Goal: Task Accomplishment & Management: Complete application form

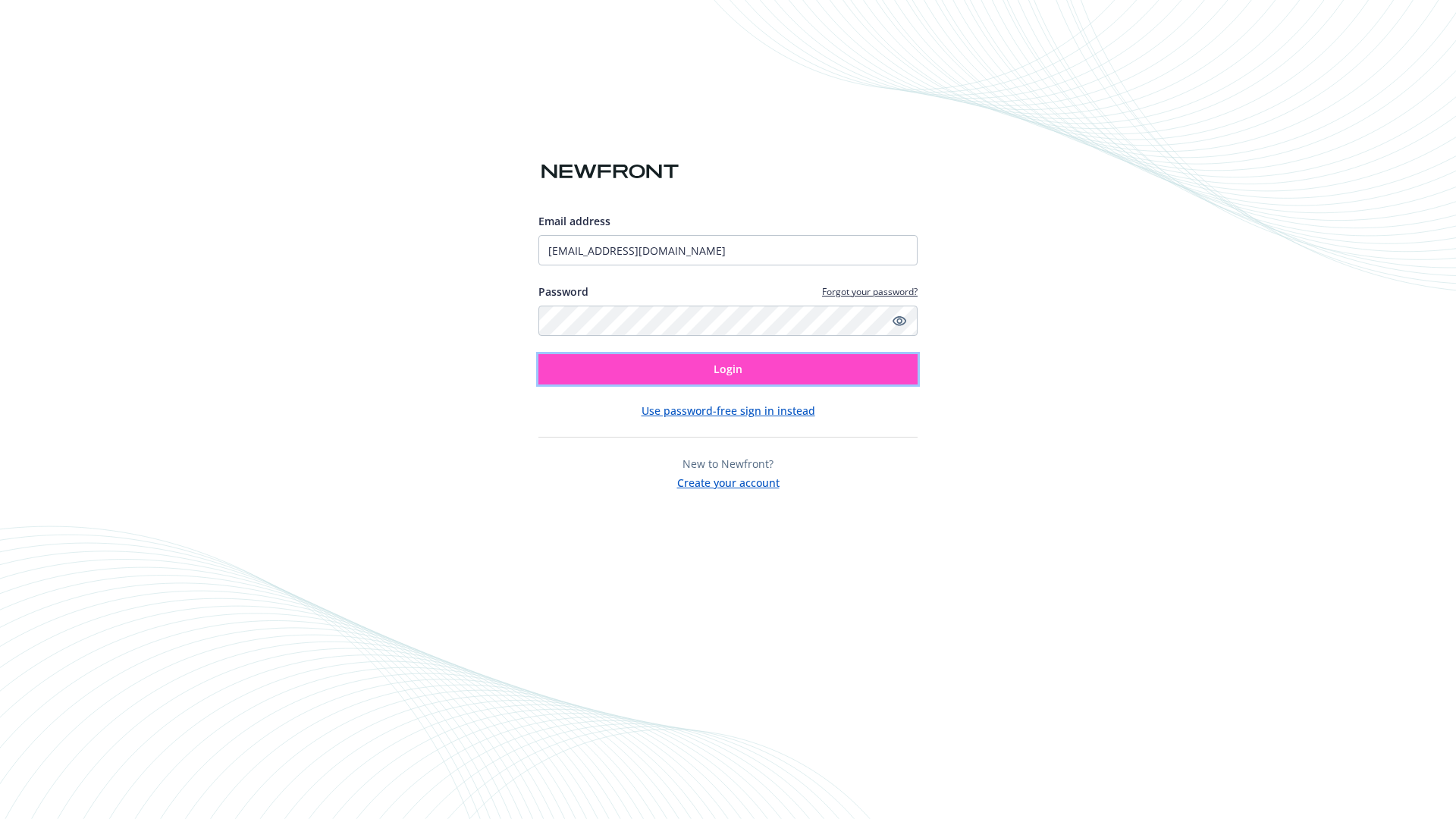
click at [728, 369] on span "Login" at bounding box center [728, 369] width 29 height 15
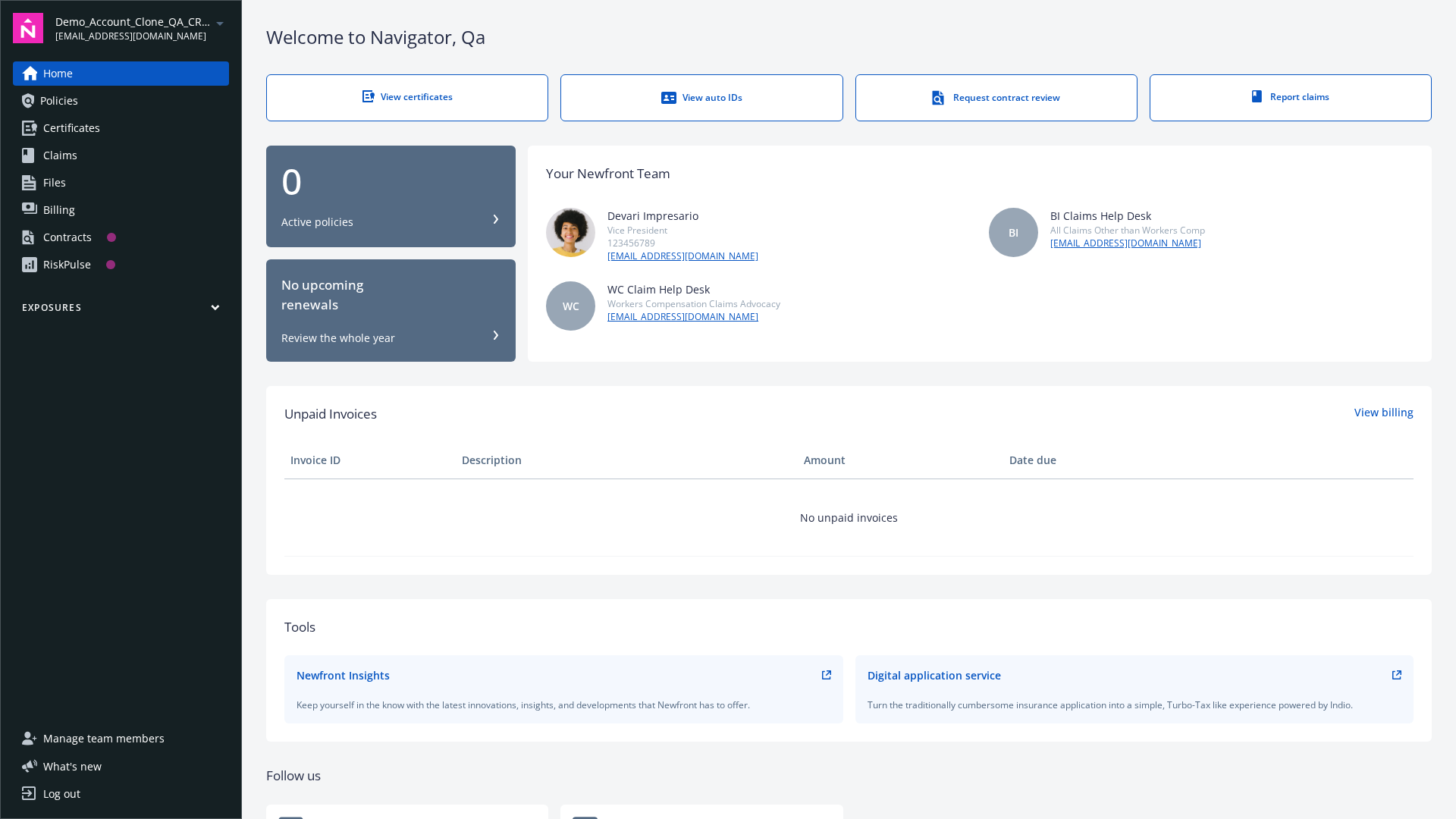
click at [142, 28] on span "Demo_Account_Clone_QA_CR_Tests_Prospect" at bounding box center [133, 22] width 155 height 16
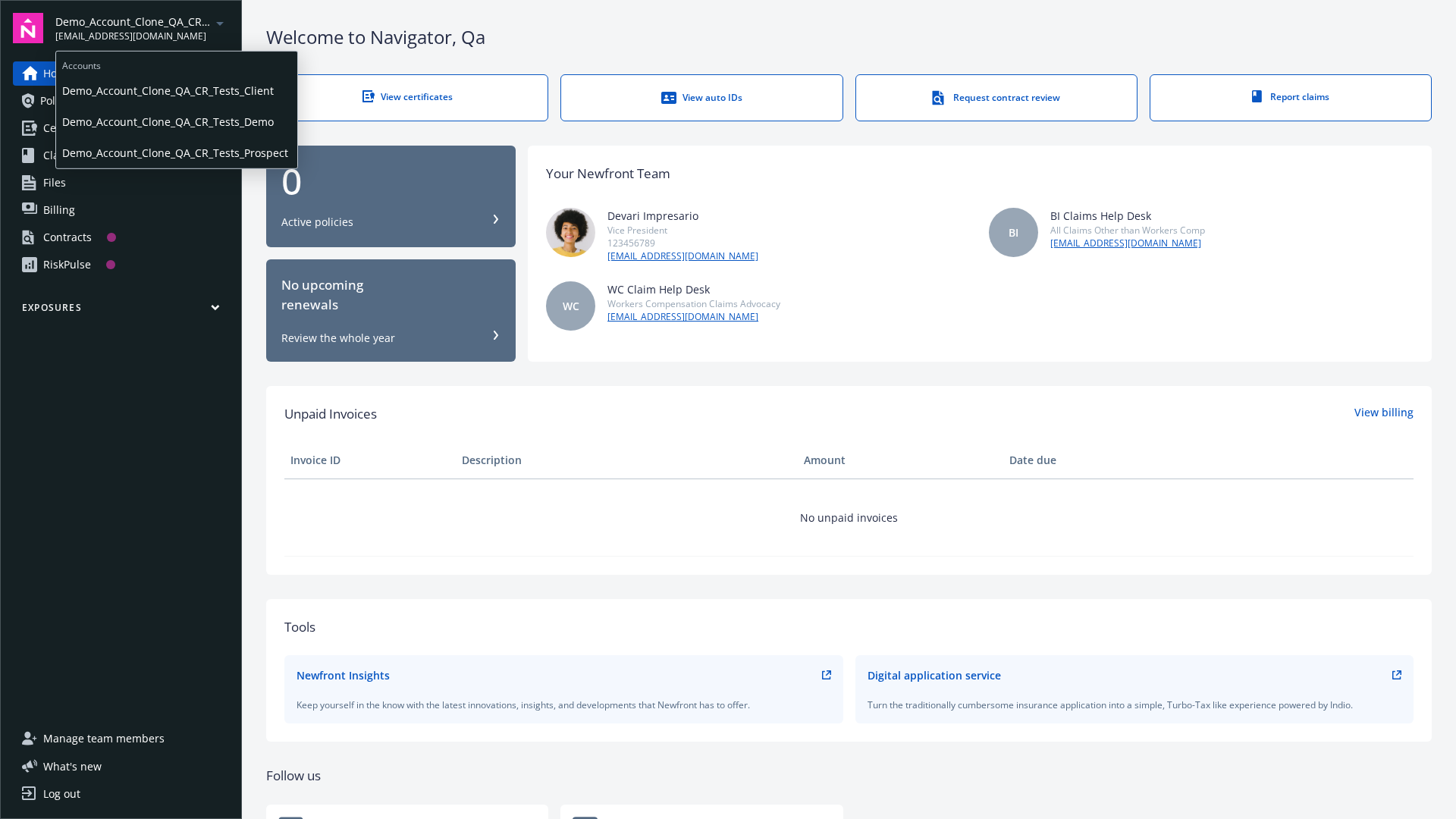
click at [175, 91] on span "Demo_Account_Clone_QA_CR_Tests_Client" at bounding box center [176, 91] width 229 height 31
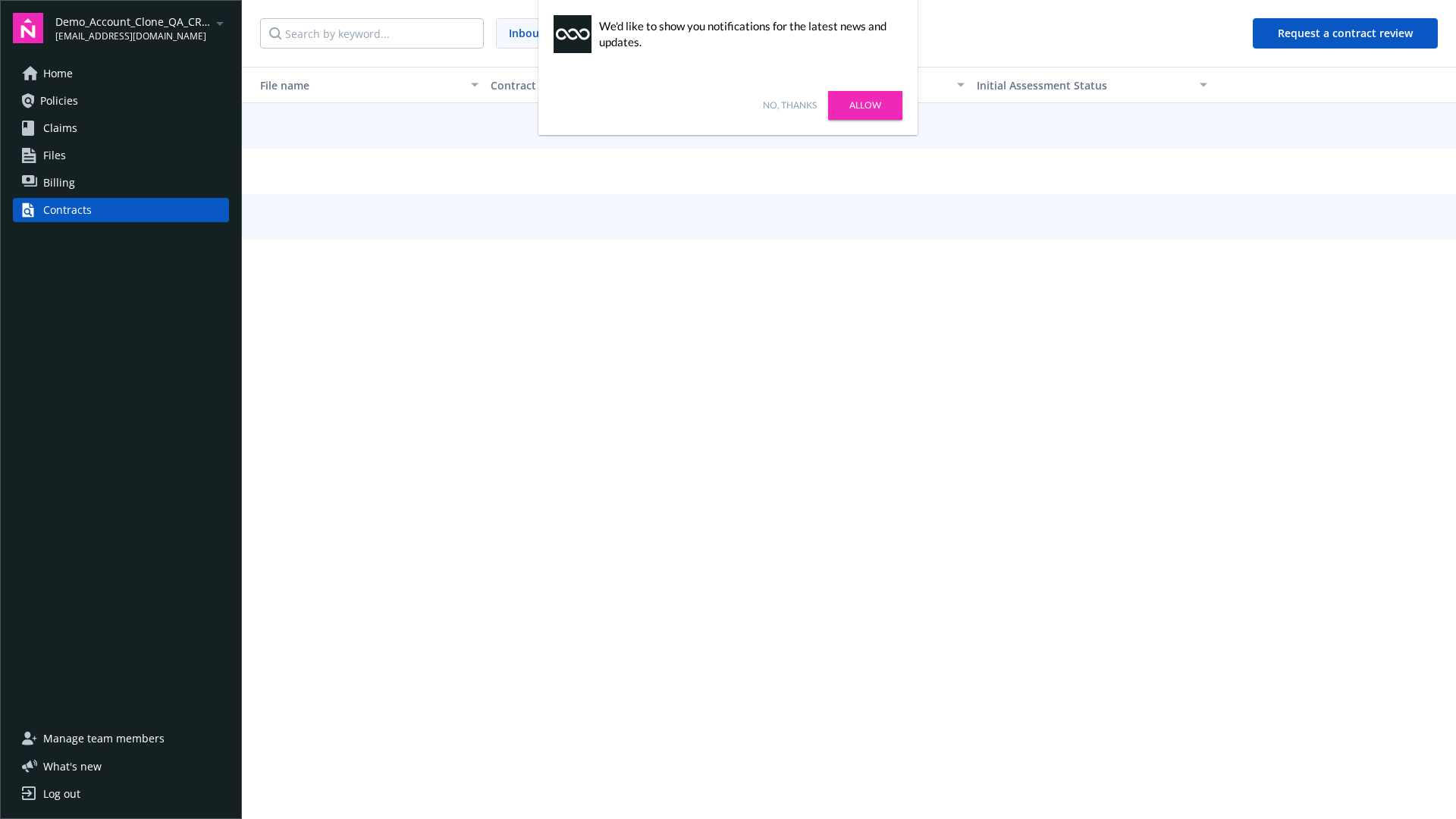
click at [789, 105] on link "No, thanks" at bounding box center [789, 105] width 54 height 14
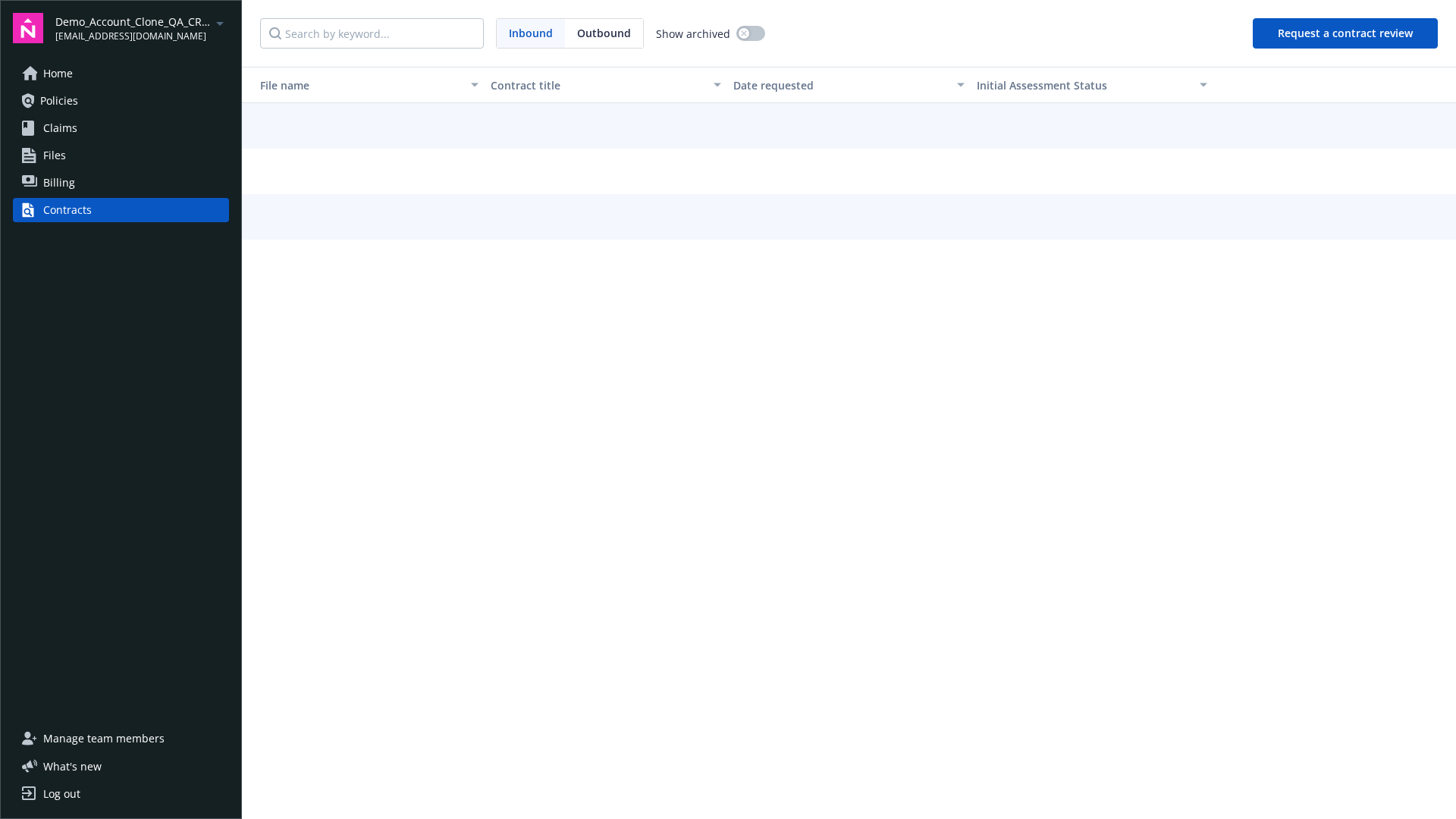
click at [1345, 33] on button "Request a contract review" at bounding box center [1344, 33] width 185 height 30
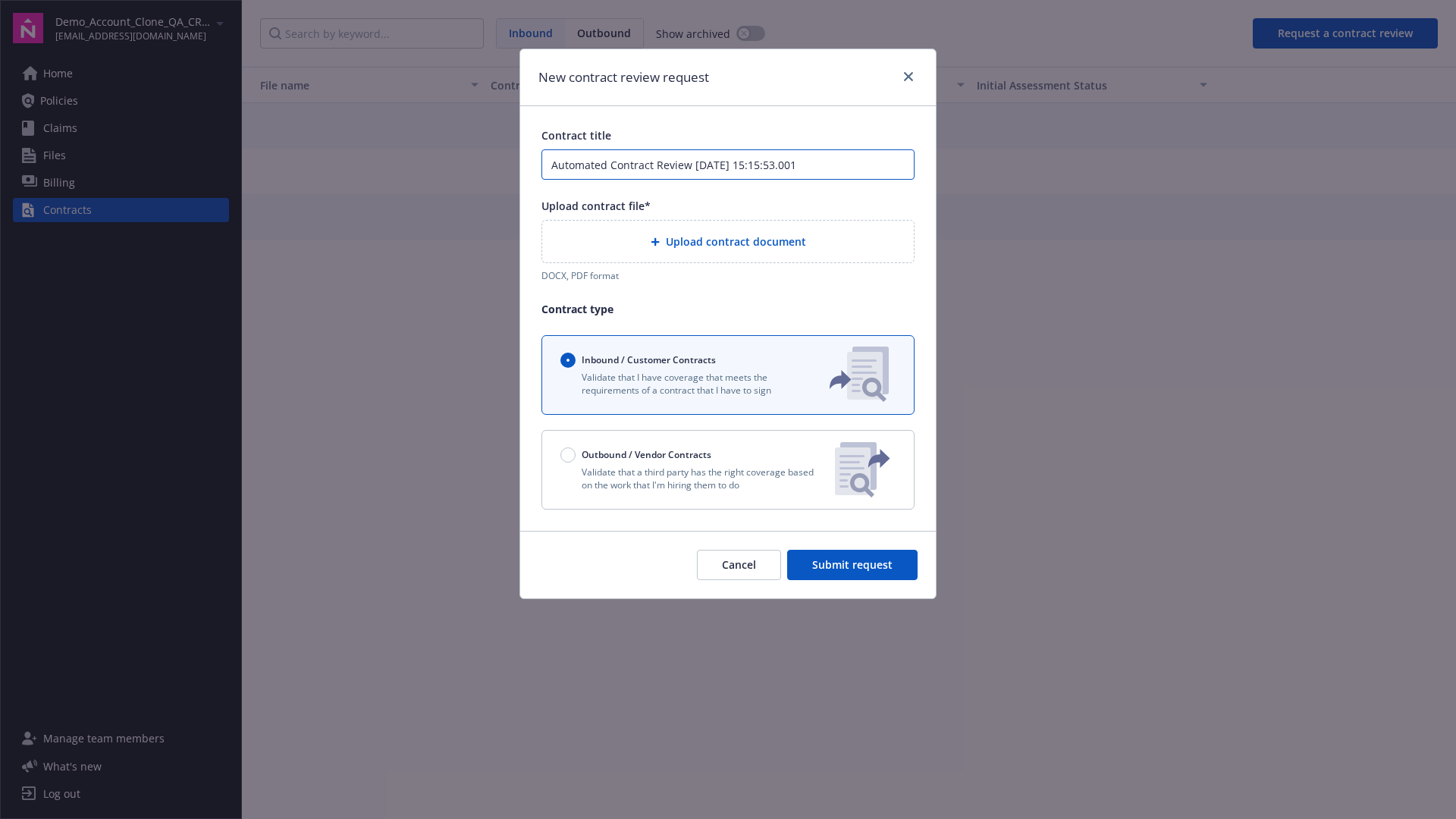
type input "Automated Contract Review 09-15-2025 15:15:53.001"
click at [728, 470] on p "Validate that a third party has the right coverage based on the work that I'm h…" at bounding box center [691, 478] width 262 height 26
radio input "false"
radio input "true"
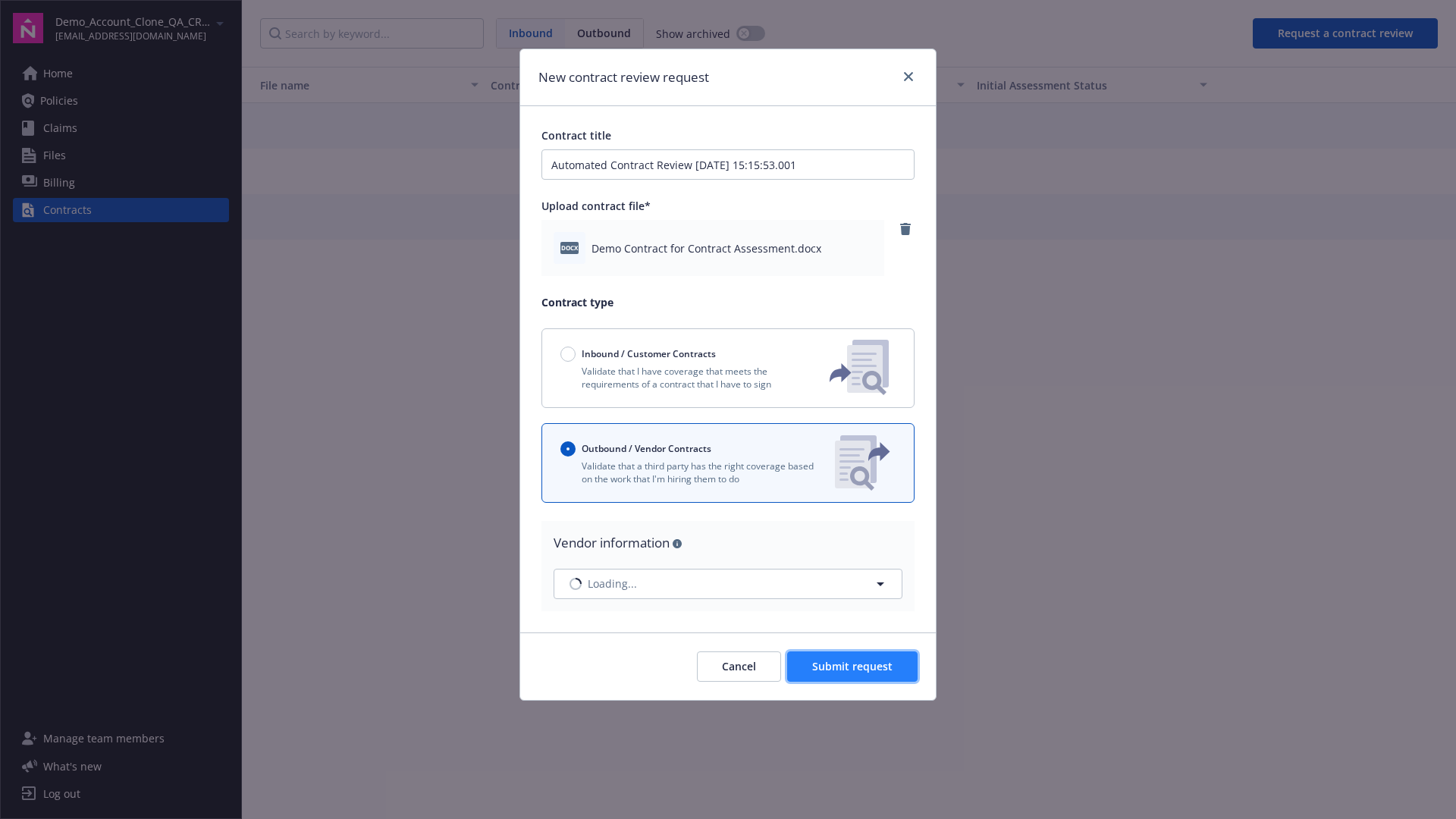
click at [853, 666] on span "Submit request" at bounding box center [852, 666] width 80 height 15
